Goal: Information Seeking & Learning: Learn about a topic

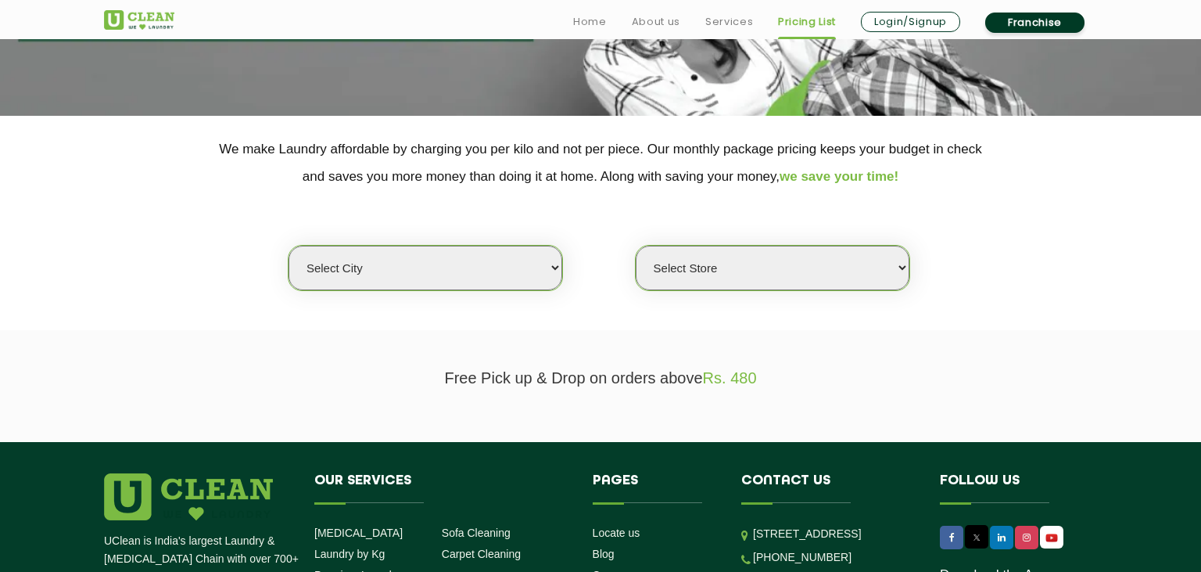
scroll to position [247, 0]
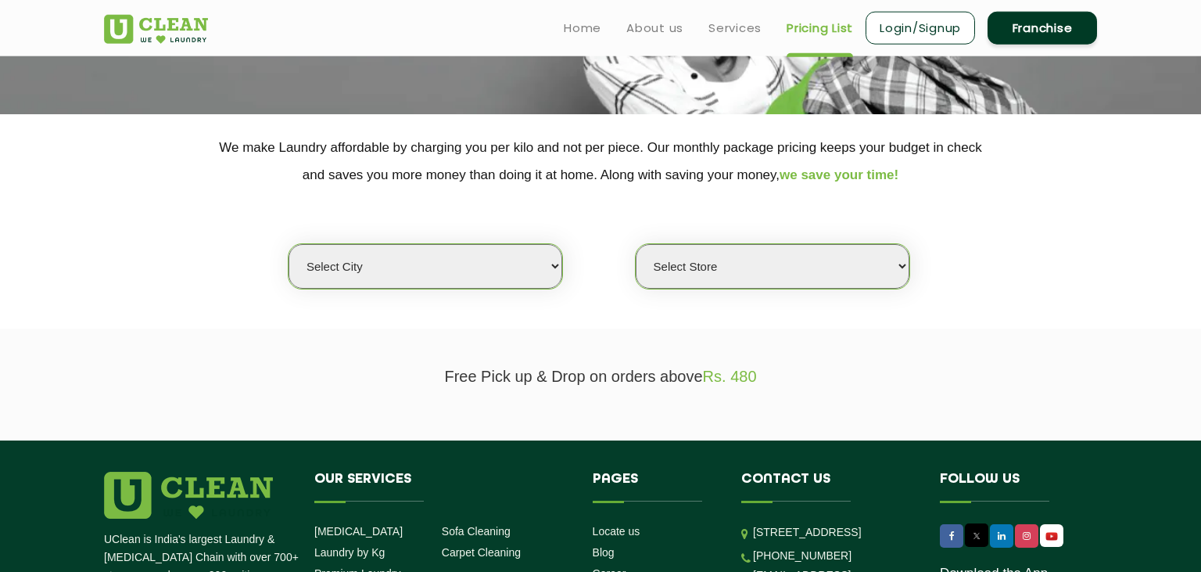
click at [289, 244] on select "Select city [GEOGRAPHIC_DATA] [GEOGRAPHIC_DATA] [GEOGRAPHIC_DATA] [GEOGRAPHIC_D…" at bounding box center [426, 266] width 274 height 45
select select "92"
click option "[GEOGRAPHIC_DATA]" at bounding box center [0, 0] width 0 height 0
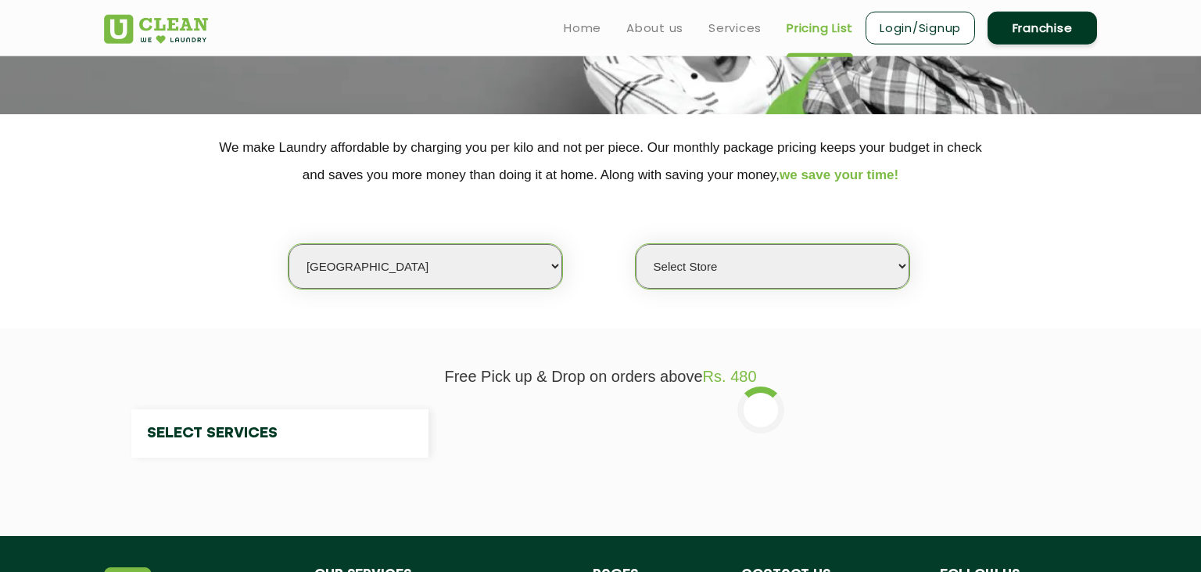
click at [358, 285] on select "Select city [GEOGRAPHIC_DATA] [GEOGRAPHIC_DATA] [GEOGRAPHIC_DATA] [GEOGRAPHIC_D…" at bounding box center [426, 266] width 274 height 45
select select "0"
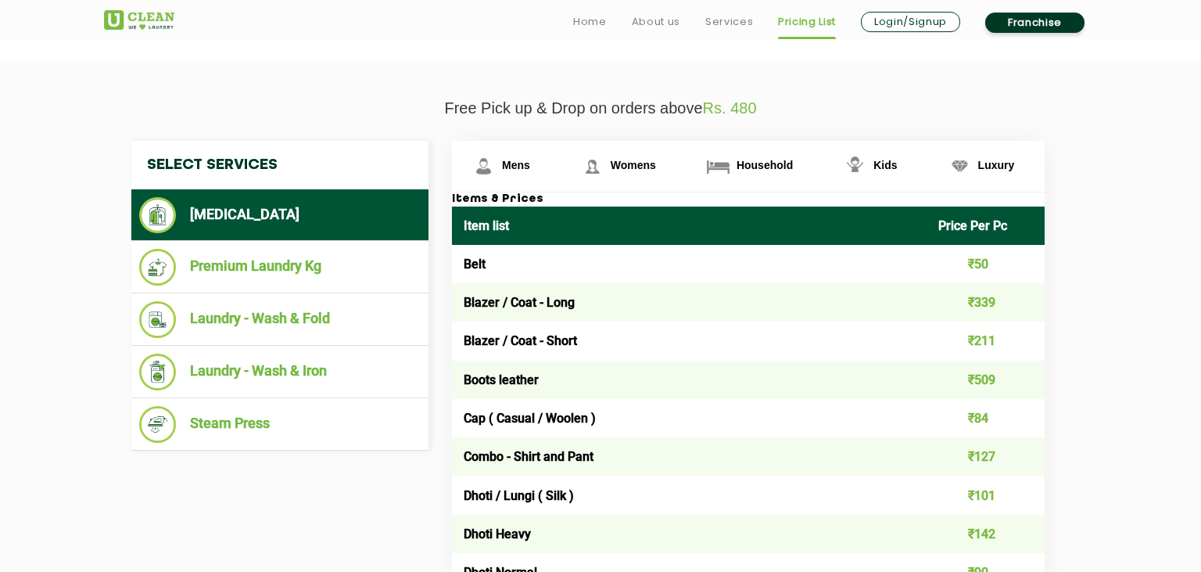
scroll to position [518, 0]
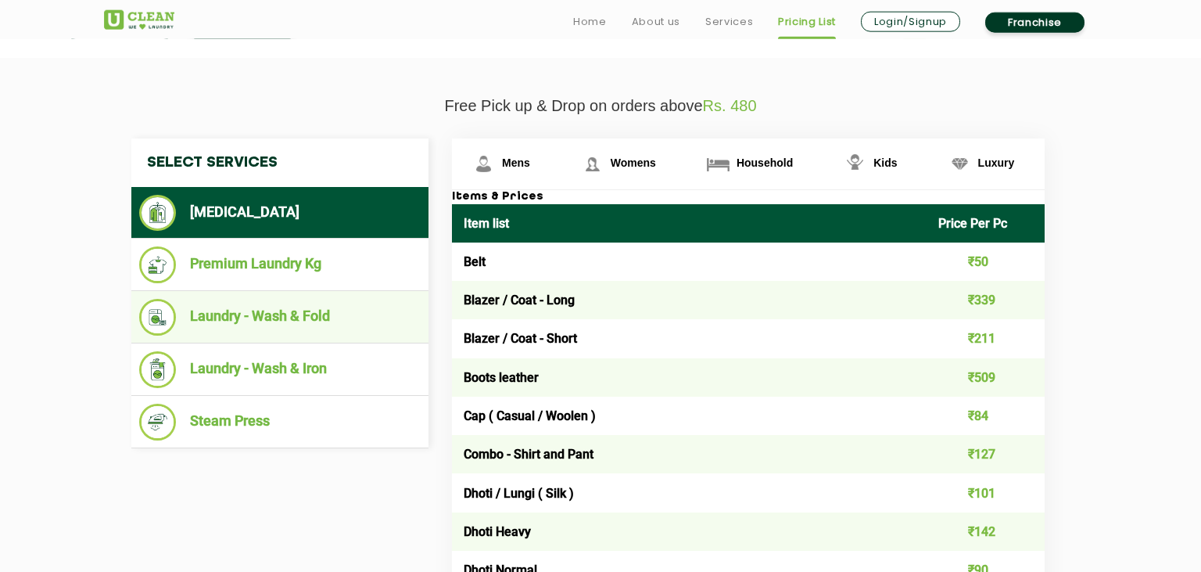
click at [318, 325] on li "Laundry - Wash & Fold" at bounding box center [280, 317] width 282 height 37
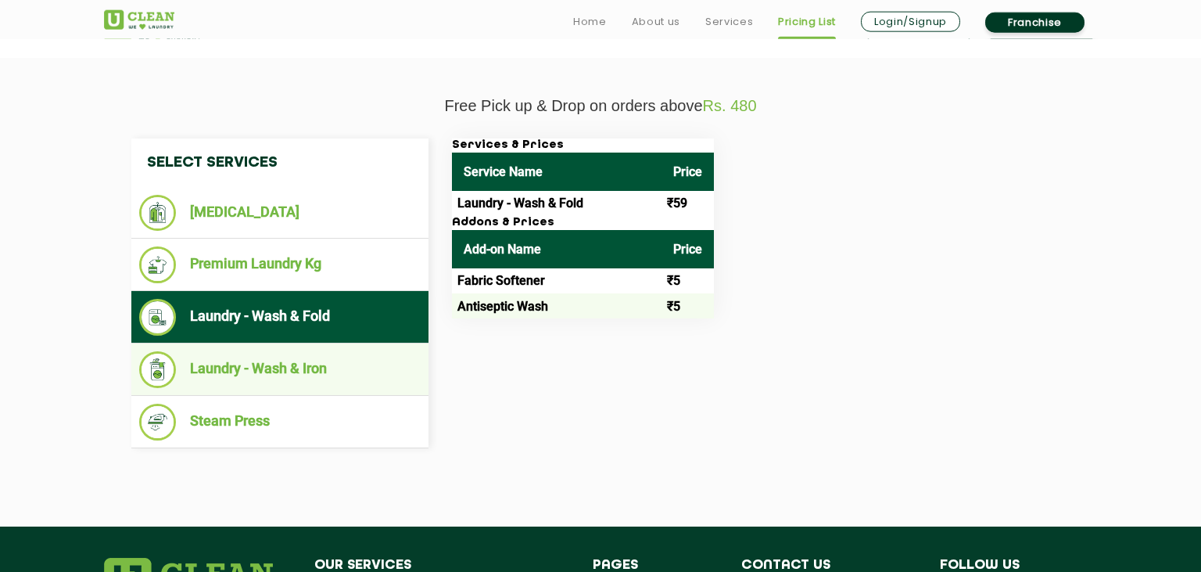
click at [313, 381] on li "Laundry - Wash & Iron" at bounding box center [280, 369] width 282 height 37
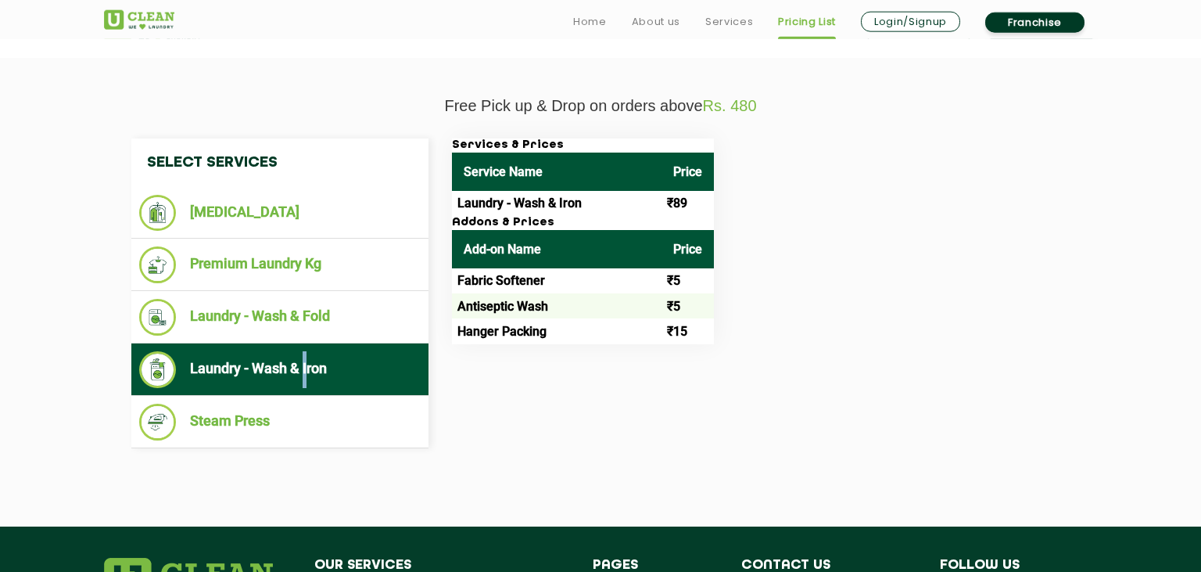
drag, startPoint x: 313, startPoint y: 381, endPoint x: 310, endPoint y: 366, distance: 15.2
click at [310, 366] on li "Laundry - Wash & Iron" at bounding box center [280, 369] width 282 height 37
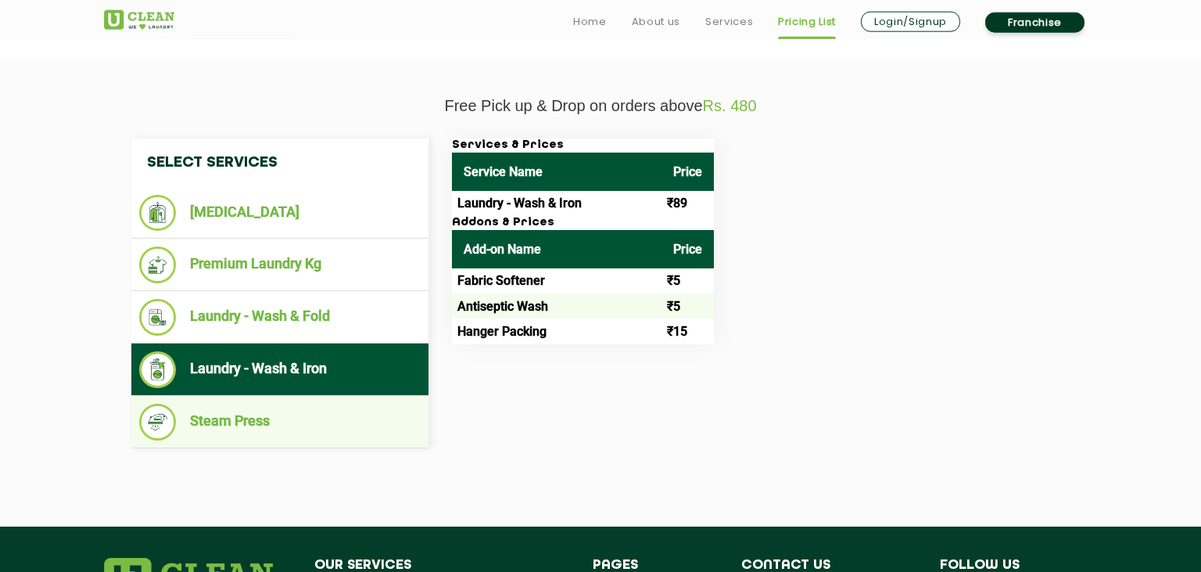
click at [239, 412] on li "Steam Press" at bounding box center [280, 422] width 282 height 37
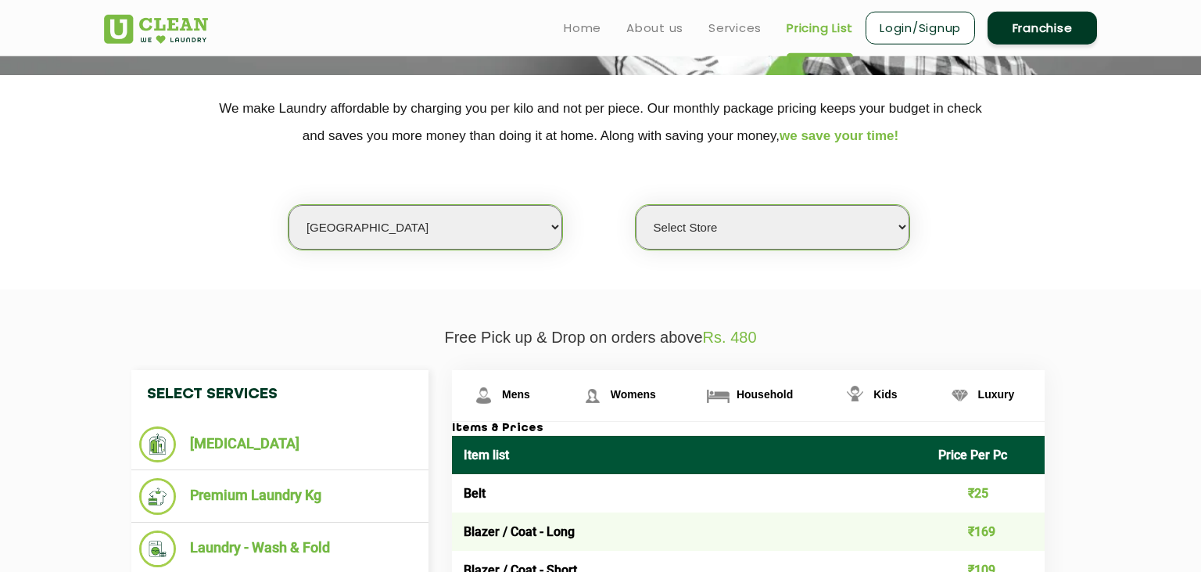
scroll to position [285, 0]
click at [289, 206] on select "Select city [GEOGRAPHIC_DATA] [GEOGRAPHIC_DATA] [GEOGRAPHIC_DATA] [GEOGRAPHIC_D…" at bounding box center [426, 228] width 274 height 45
select select "118"
click option "Ludhiana" at bounding box center [0, 0] width 0 height 0
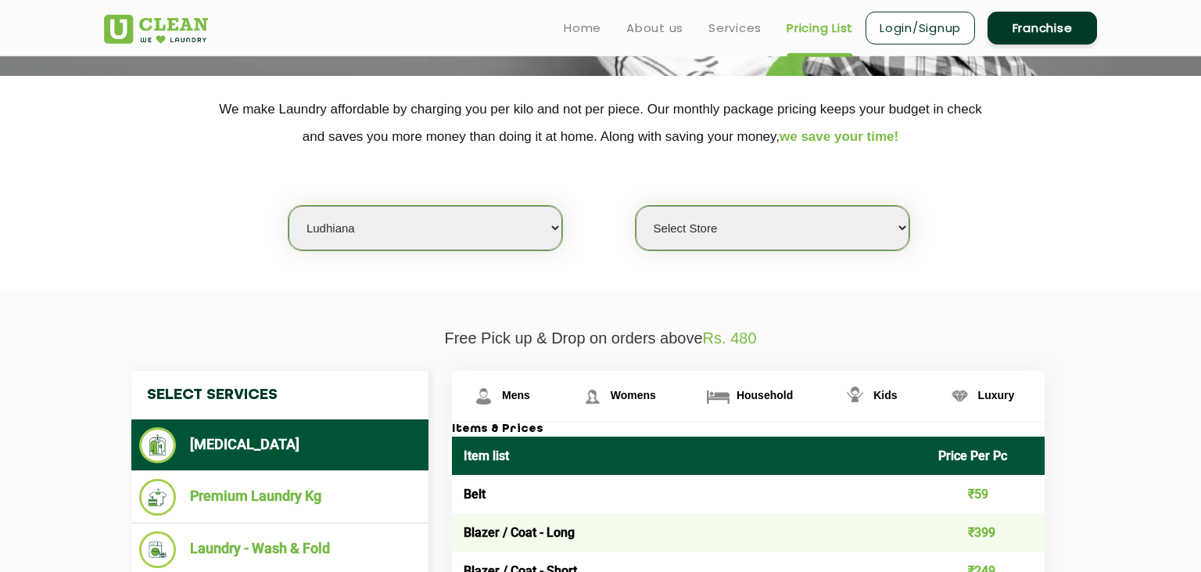
click at [636, 206] on select "Select Store [GEOGRAPHIC_DATA]" at bounding box center [773, 228] width 274 height 45
select select "596"
click option "UClean Mullanpur" at bounding box center [0, 0] width 0 height 0
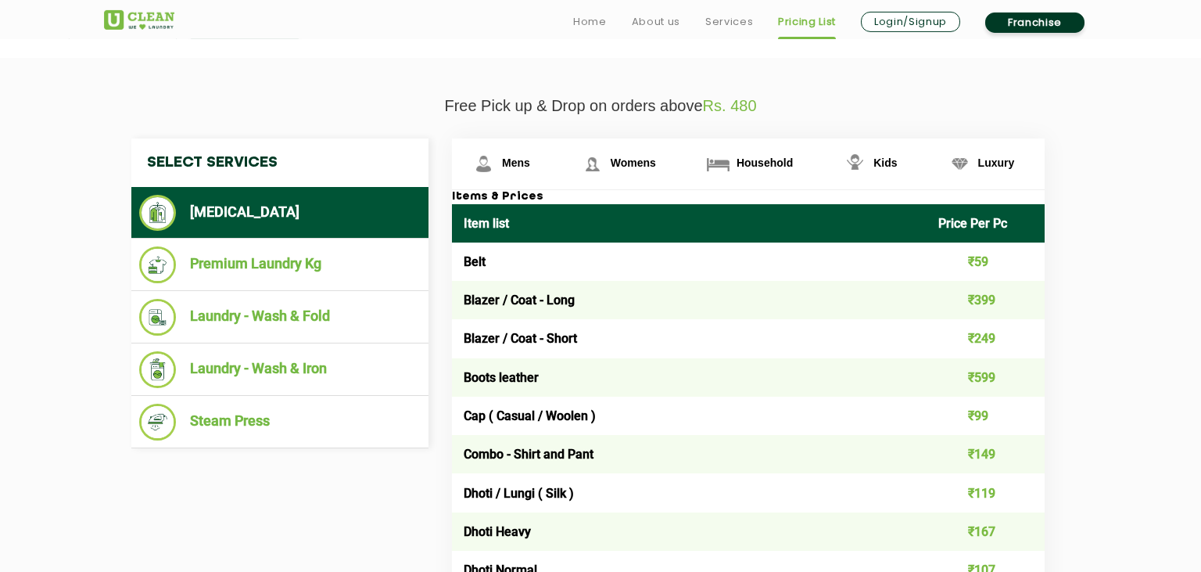
scroll to position [519, 0]
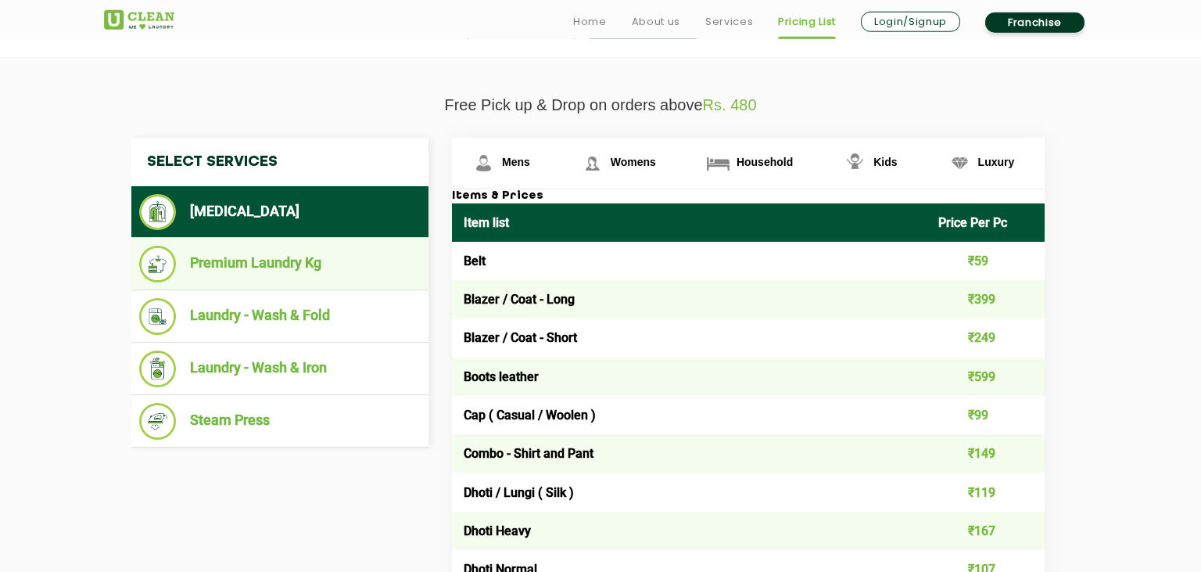
click at [250, 261] on li "Premium Laundry Kg" at bounding box center [280, 264] width 282 height 37
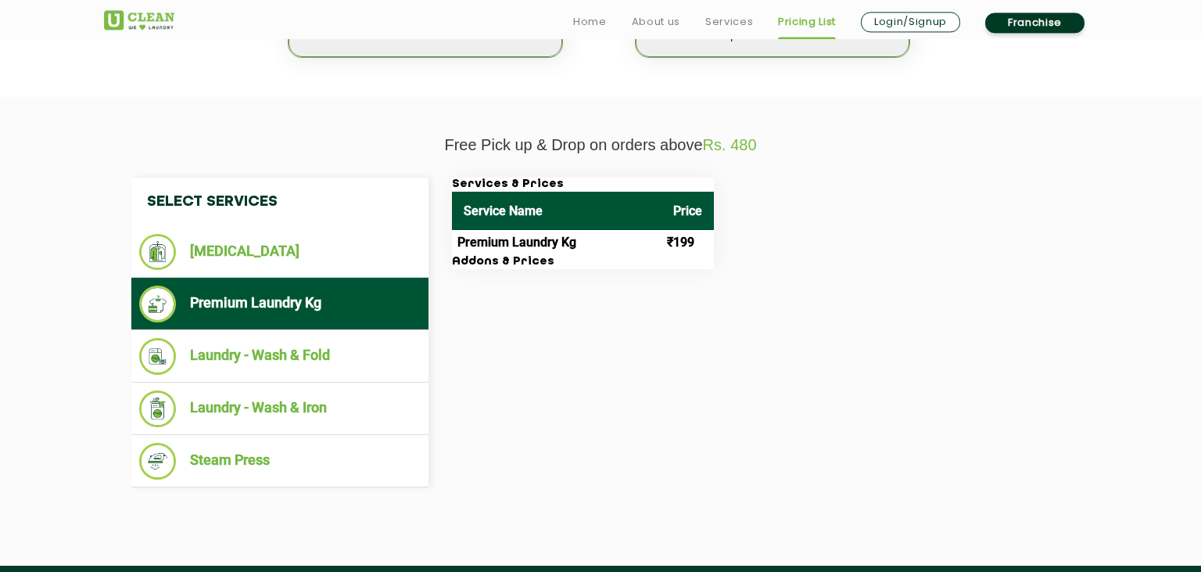
scroll to position [479, 0]
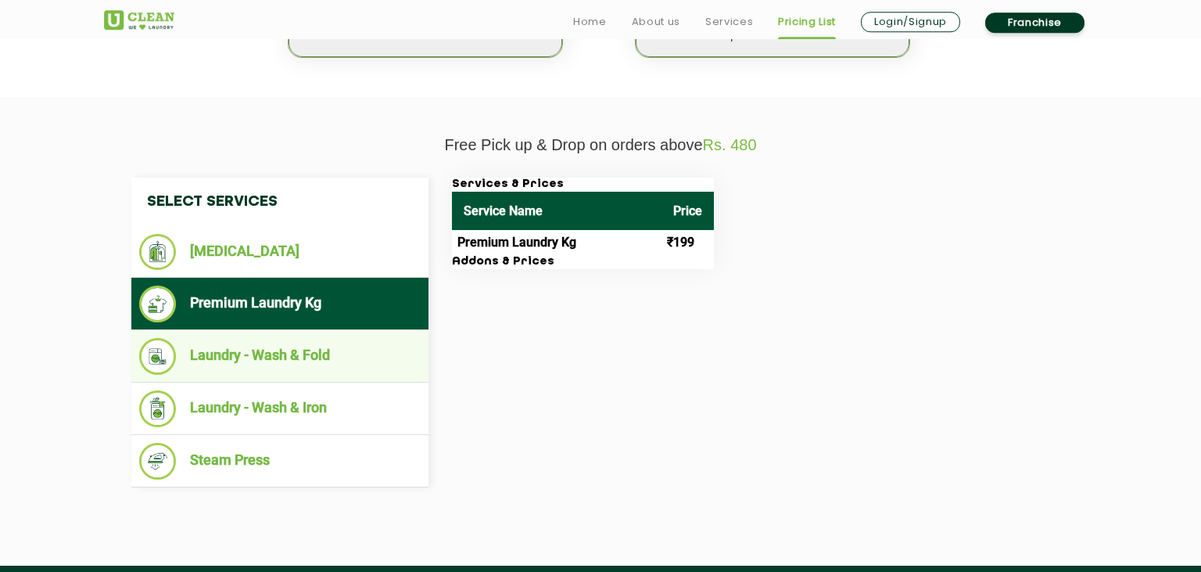
click at [293, 354] on li "Laundry - Wash & Fold" at bounding box center [280, 356] width 282 height 37
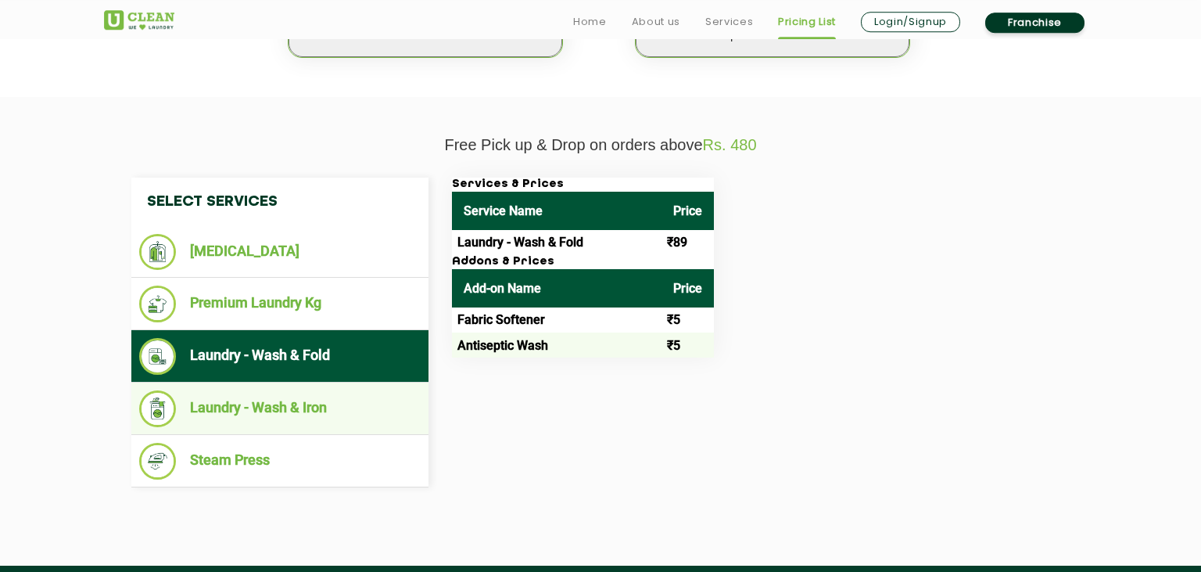
click at [253, 407] on li "Laundry - Wash & Iron" at bounding box center [280, 408] width 282 height 37
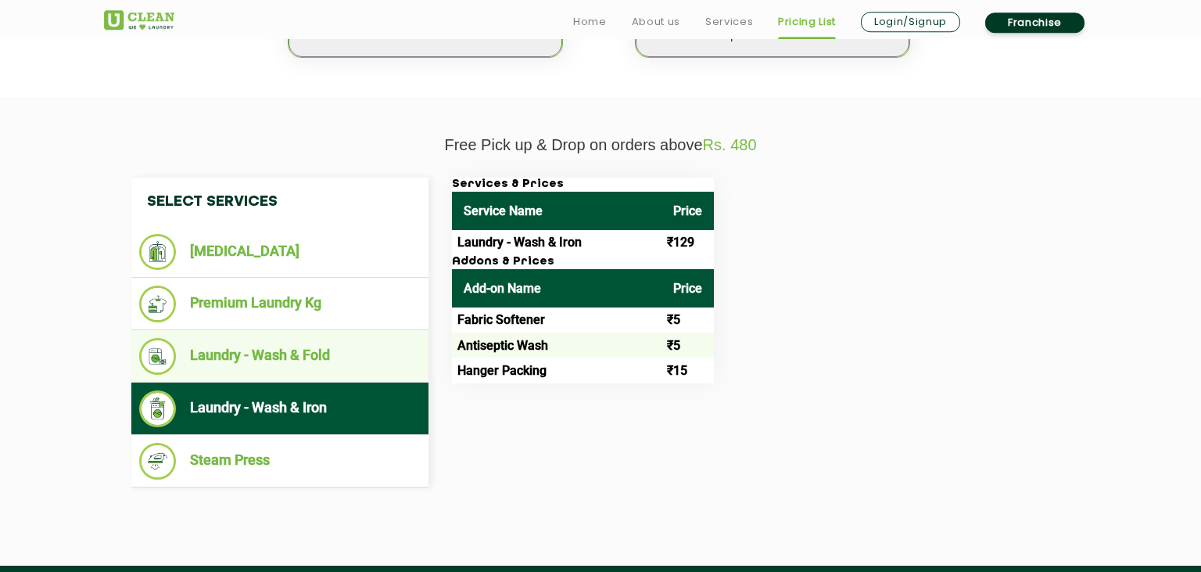
click at [249, 364] on li "Laundry - Wash & Fold" at bounding box center [280, 356] width 282 height 37
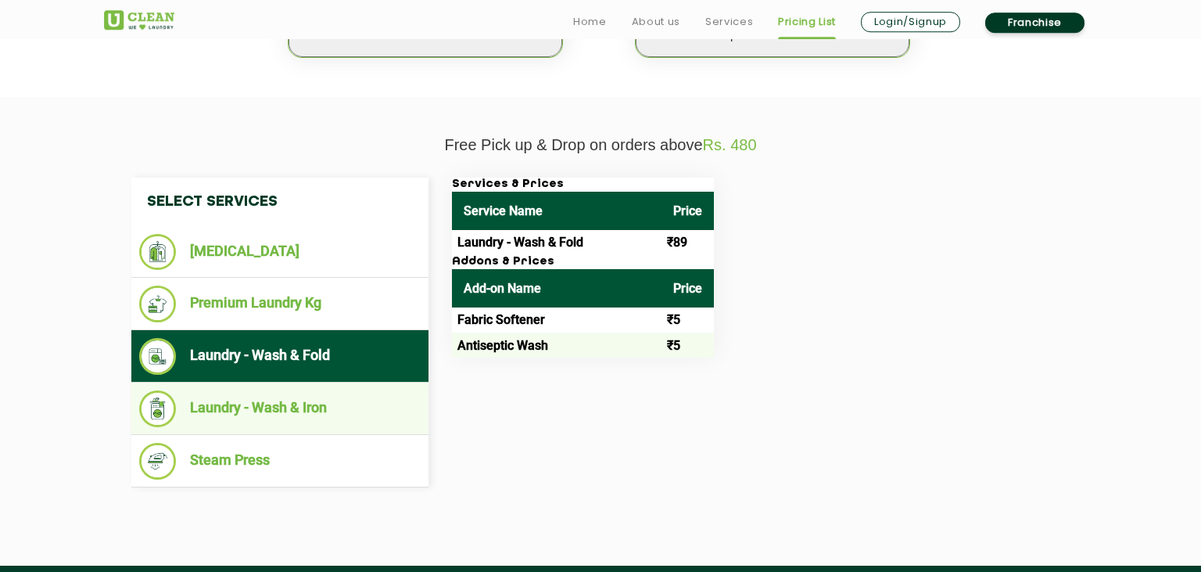
click at [257, 402] on li "Laundry - Wash & Iron" at bounding box center [280, 408] width 282 height 37
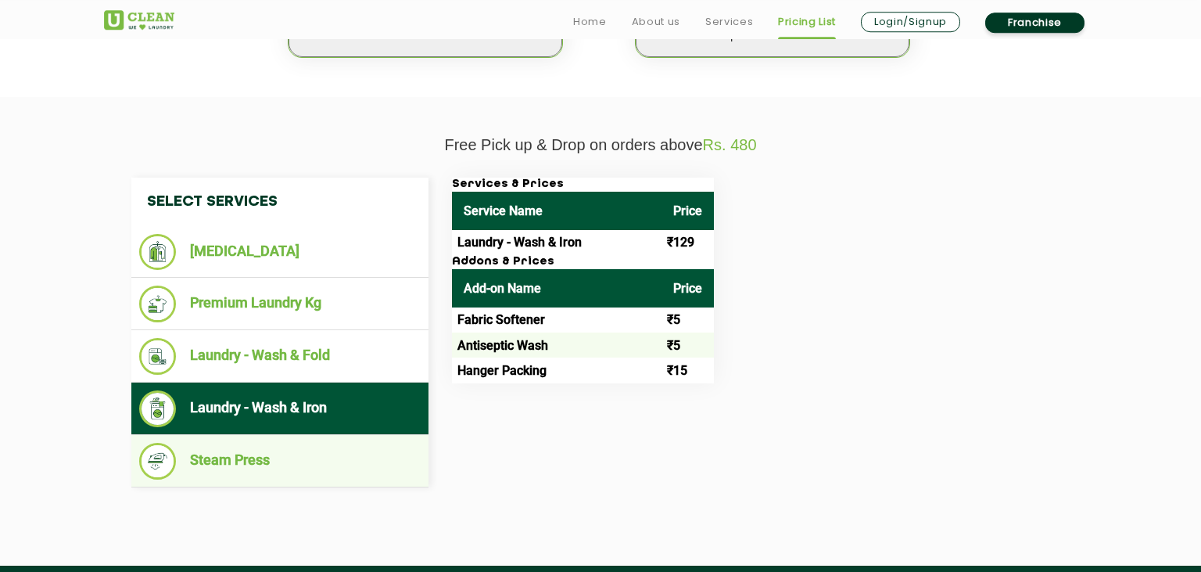
click at [271, 457] on li "Steam Press" at bounding box center [280, 461] width 282 height 37
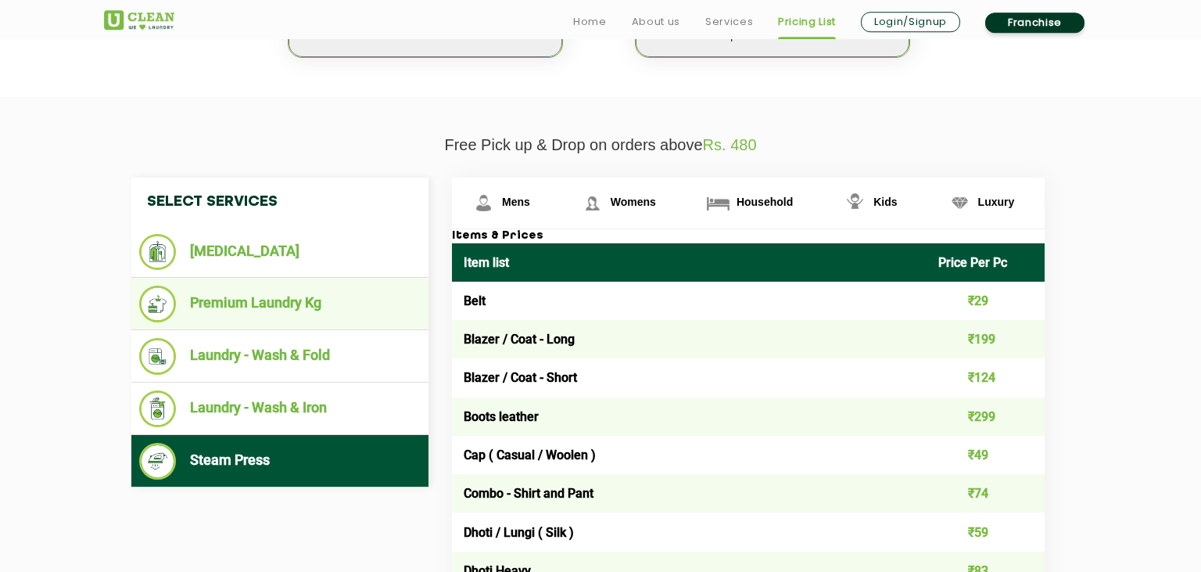
click at [251, 314] on li "Premium Laundry Kg" at bounding box center [280, 303] width 282 height 37
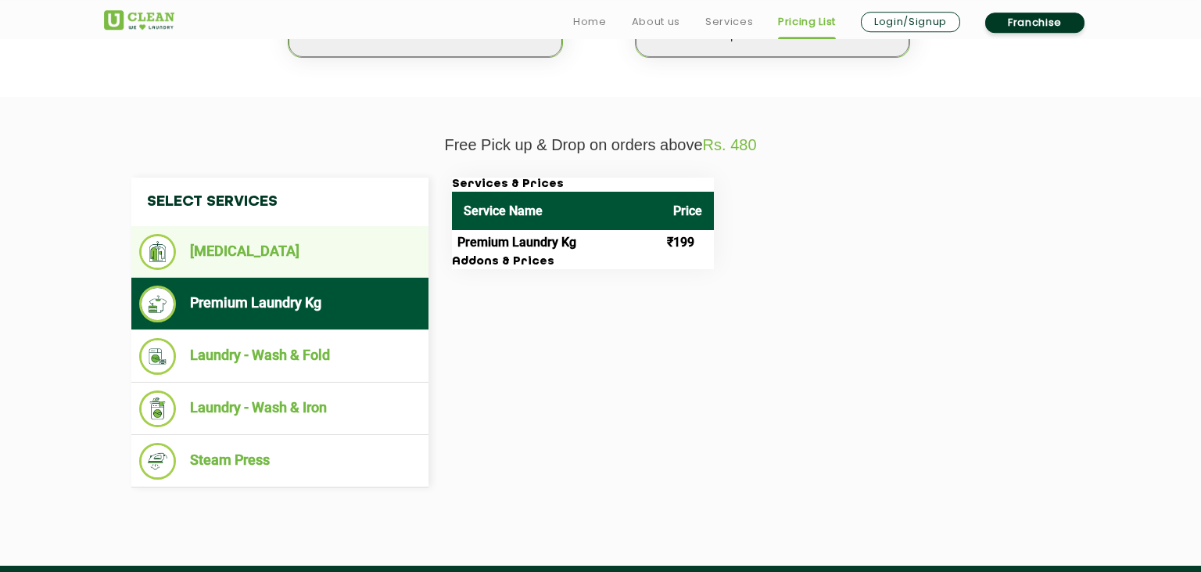
click at [234, 264] on li "[MEDICAL_DATA]" at bounding box center [280, 252] width 282 height 36
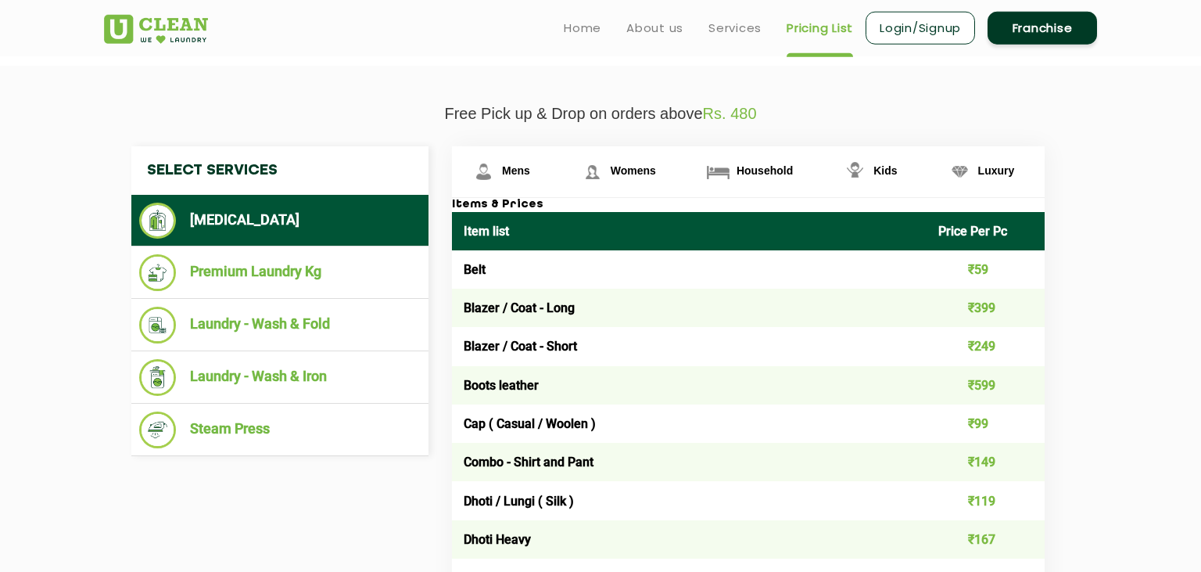
scroll to position [515, 0]
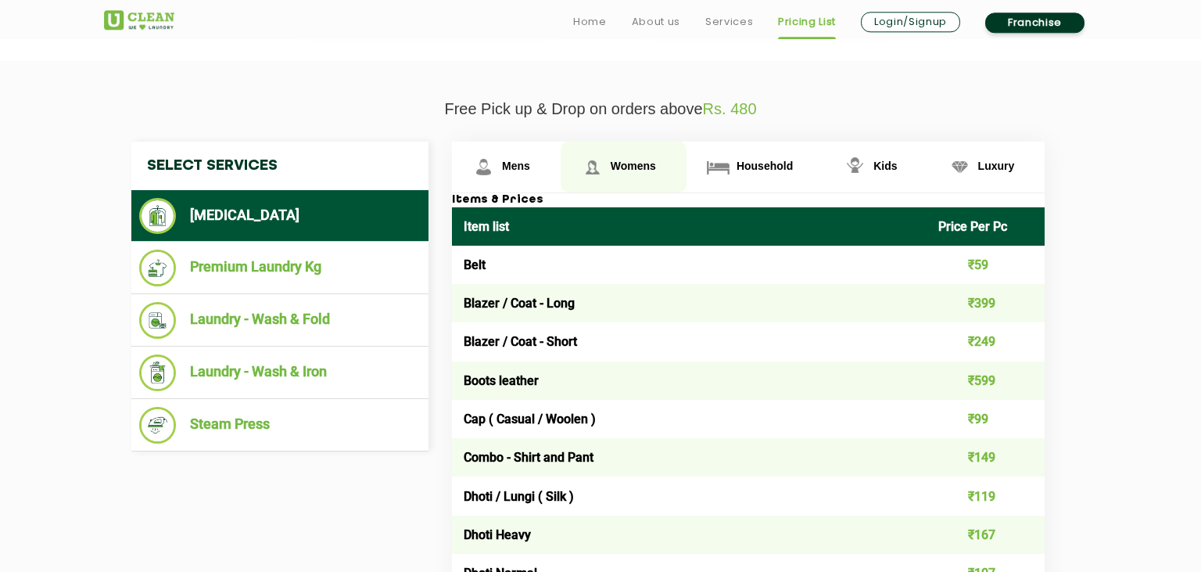
click at [634, 160] on span "Womens" at bounding box center [633, 166] width 45 height 13
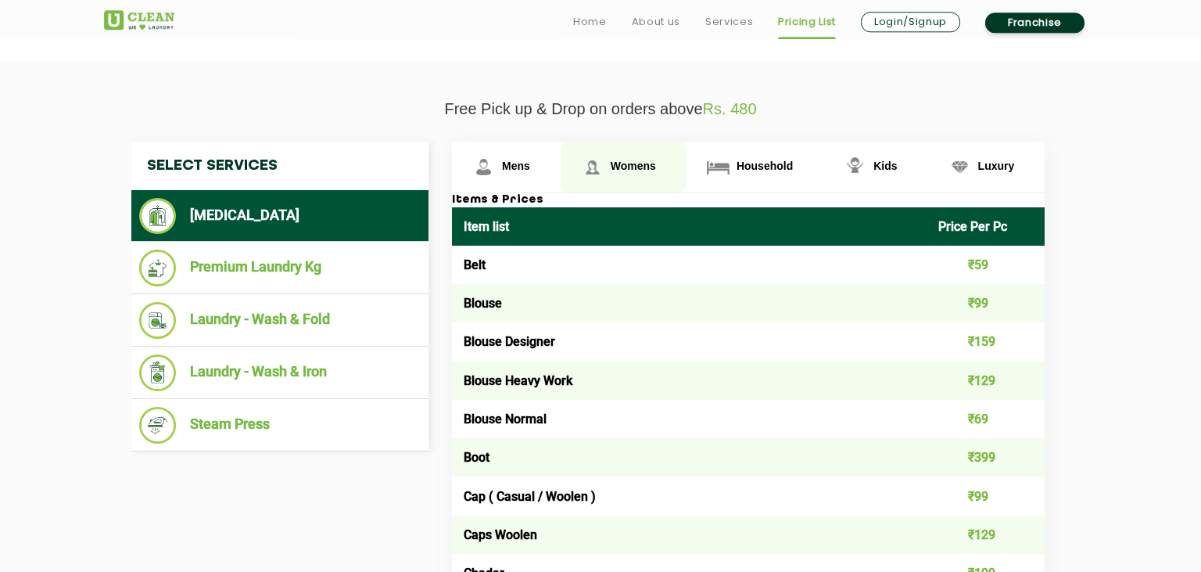
click at [630, 173] on link "Womens" at bounding box center [624, 167] width 126 height 51
click at [630, 162] on span "Womens" at bounding box center [633, 166] width 45 height 13
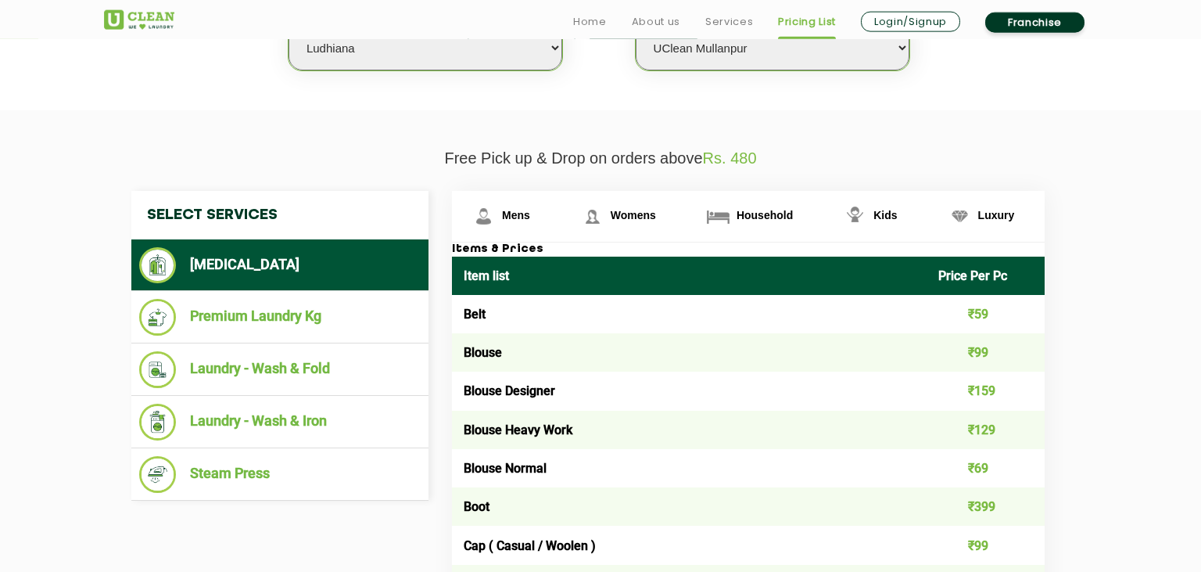
scroll to position [466, 0]
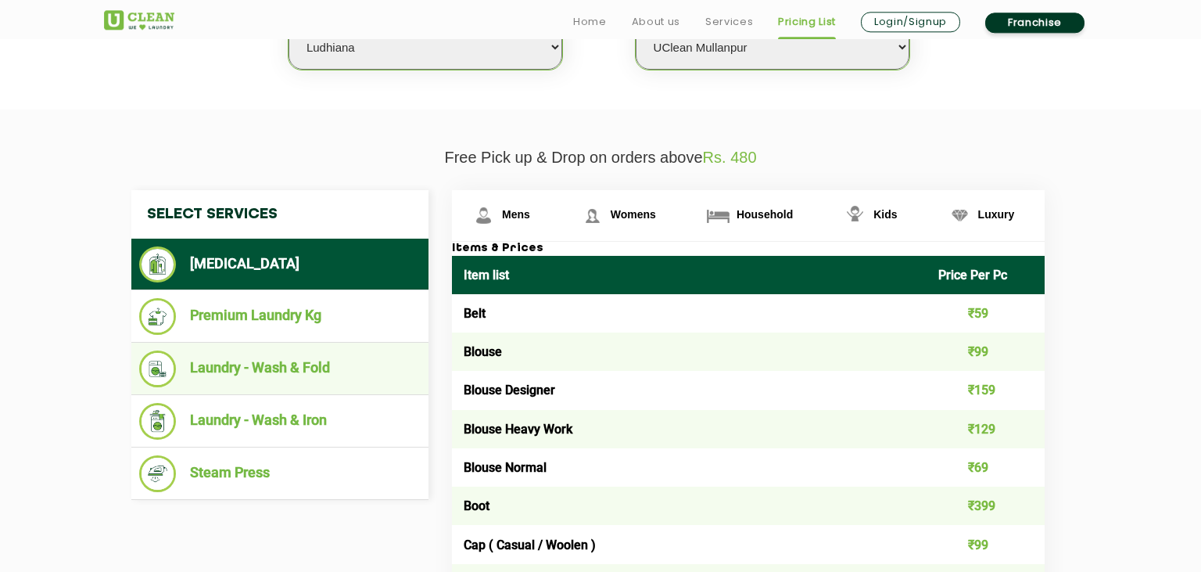
click at [243, 343] on ul "Laundry - Wash & Fold" at bounding box center [279, 369] width 297 height 52
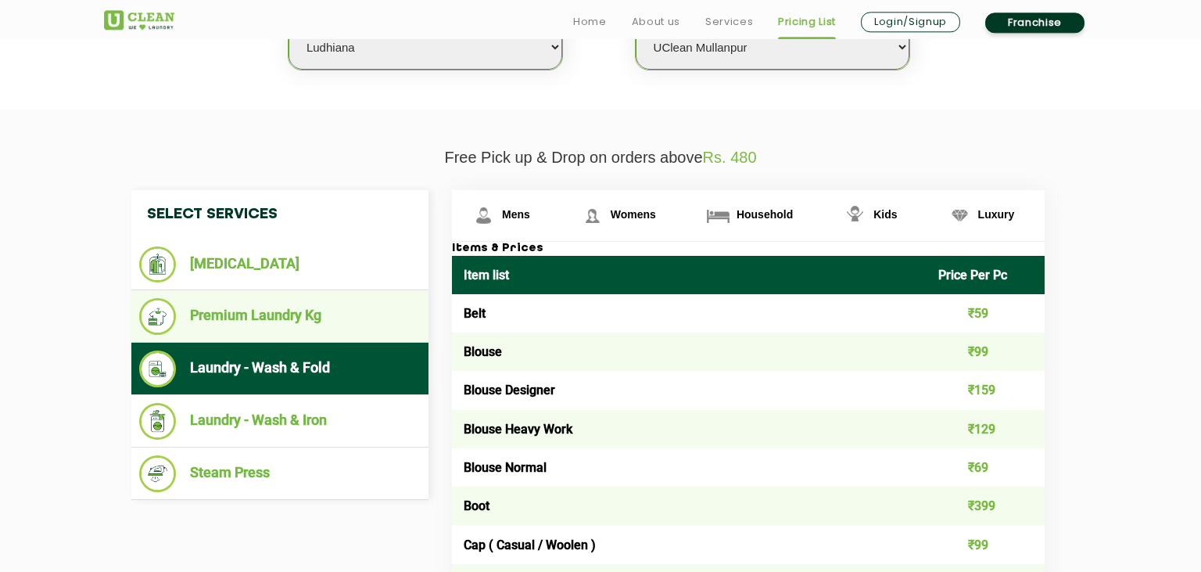
click at [256, 314] on li "Premium Laundry Kg" at bounding box center [280, 316] width 282 height 37
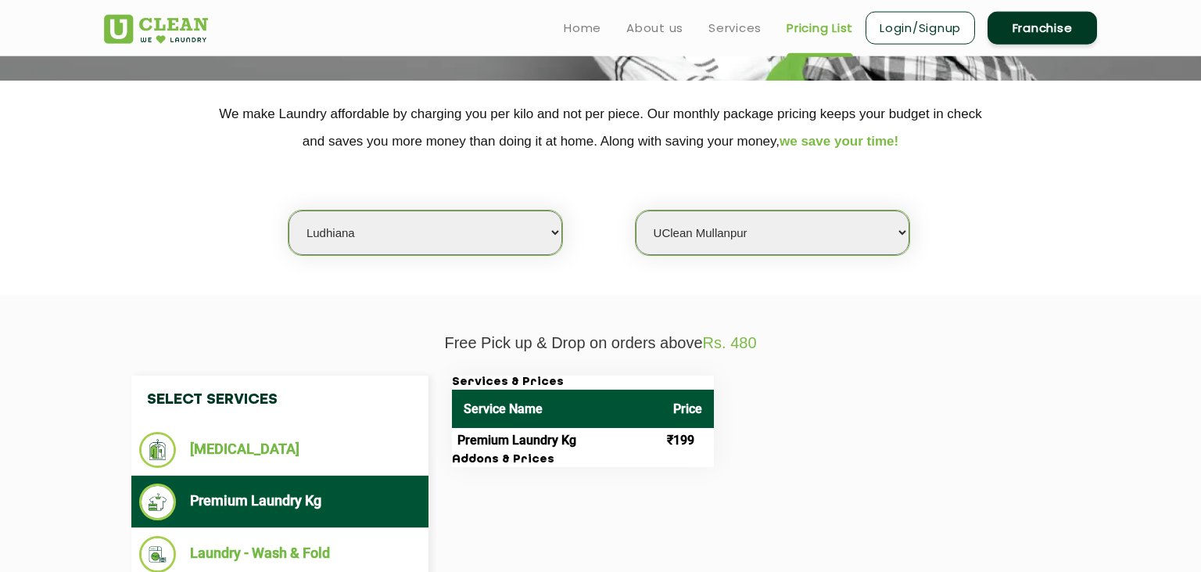
scroll to position [277, 0]
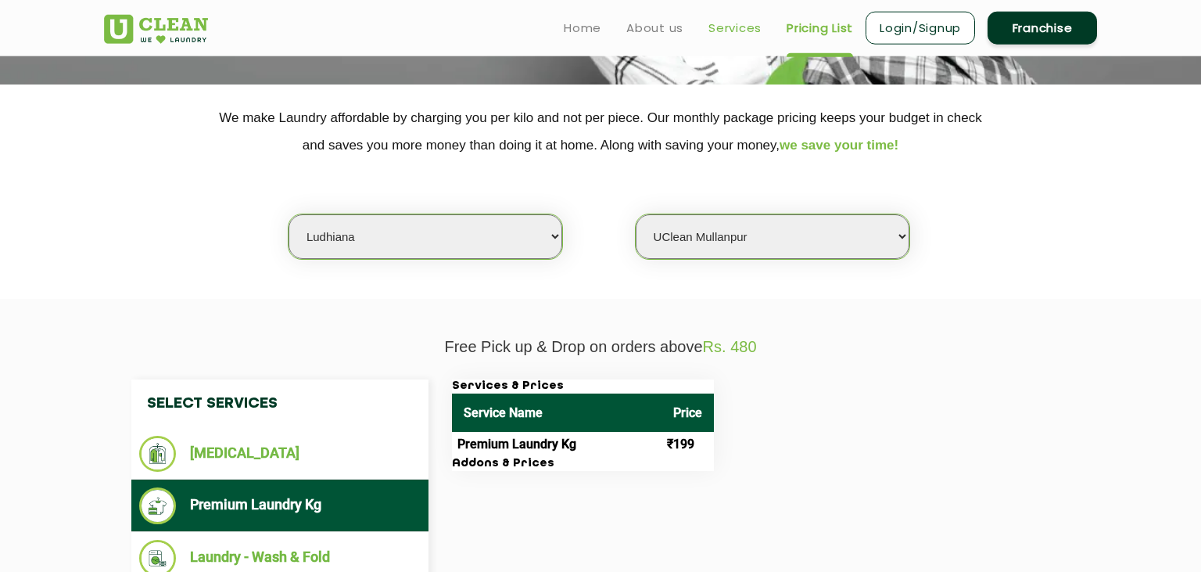
drag, startPoint x: 721, startPoint y: 18, endPoint x: 721, endPoint y: 28, distance: 10.2
click at [721, 28] on ul "Home About us Services Pricing List Login/Signup Franchise" at bounding box center [824, 27] width 546 height 37
click at [721, 28] on link "Services" at bounding box center [735, 28] width 53 height 19
